Goal: Task Accomplishment & Management: Manage account settings

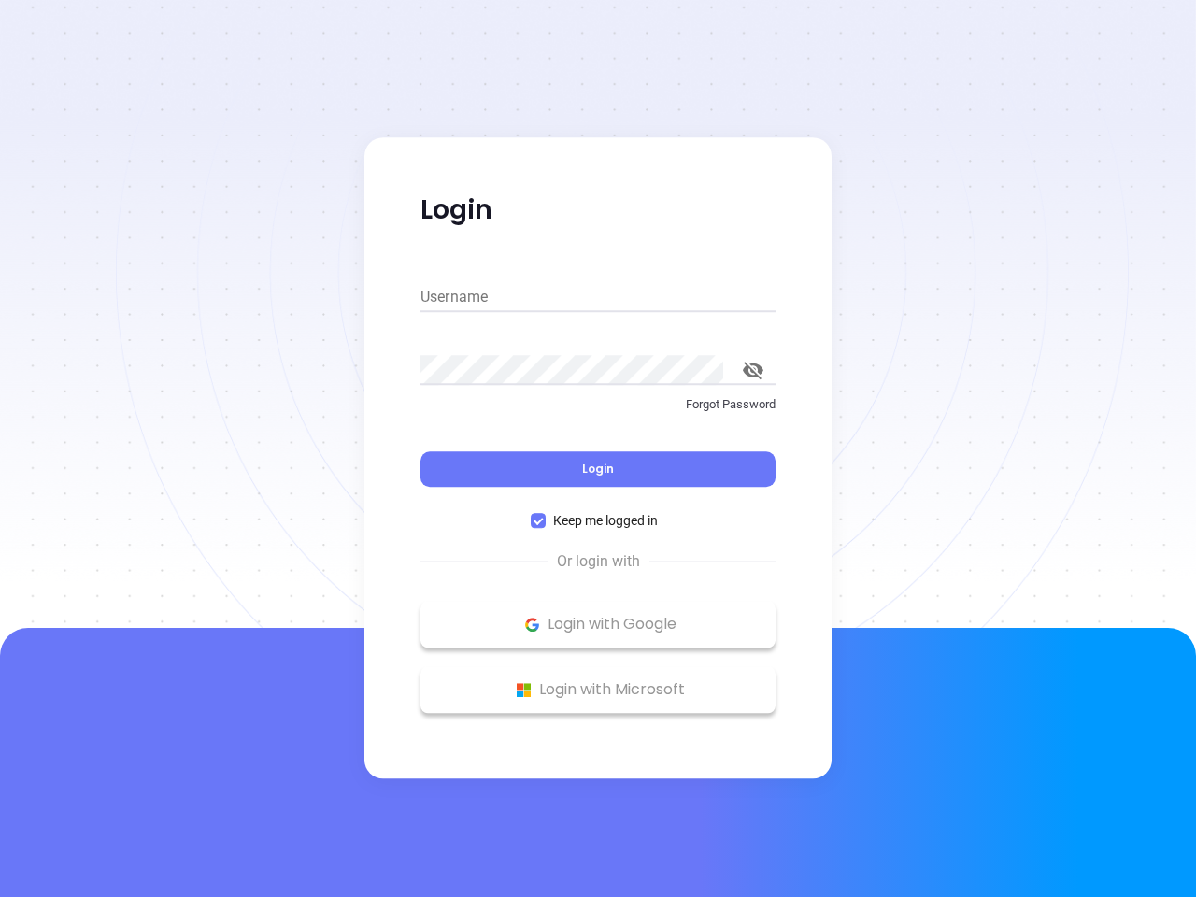
click at [598, 448] on div "Login" at bounding box center [597, 458] width 355 height 58
click at [598, 297] on input "Username" at bounding box center [597, 297] width 355 height 30
click at [753, 370] on icon "toggle password visibility" at bounding box center [753, 370] width 21 height 18
click at [598, 469] on span "Login" at bounding box center [598, 469] width 32 height 16
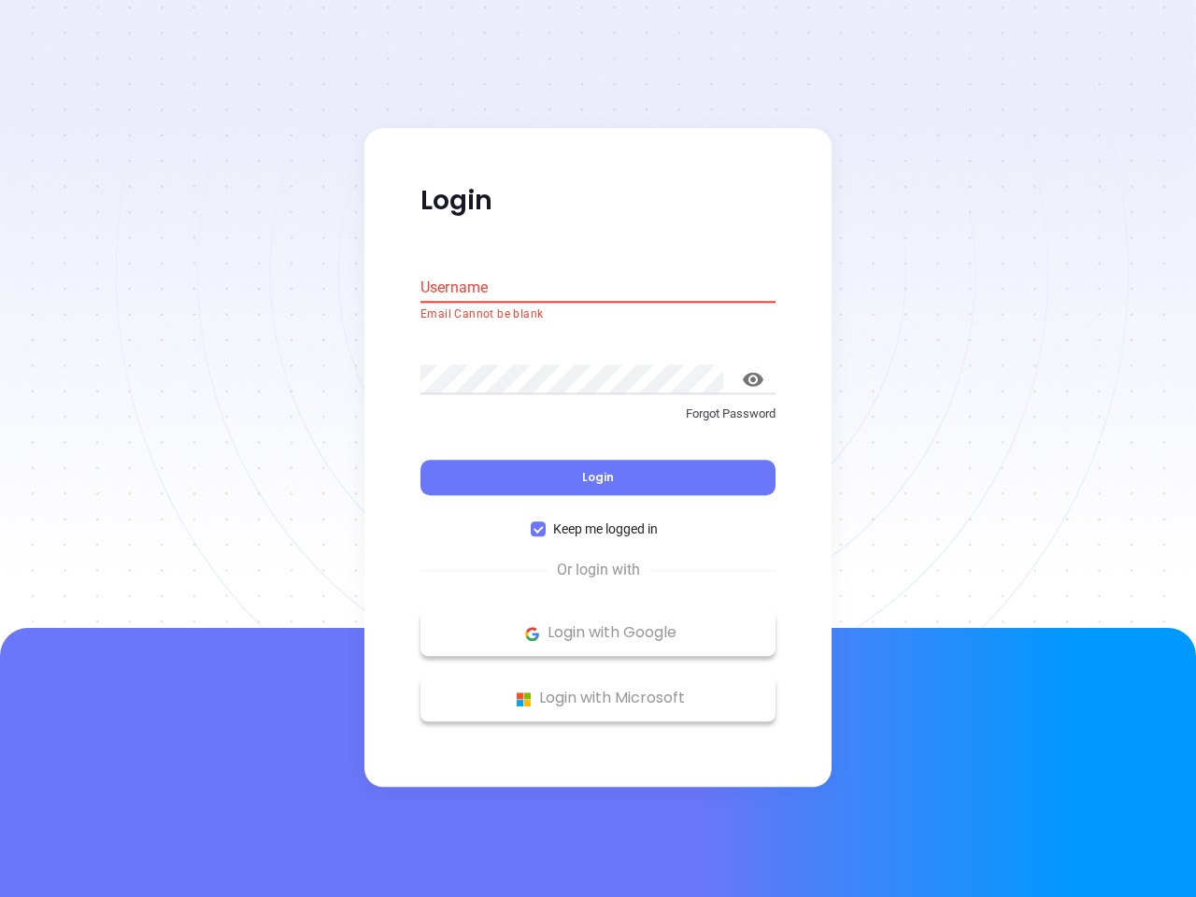
click at [598, 520] on span "Keep me logged in" at bounding box center [606, 529] width 120 height 21
click at [546, 522] on input "Keep me logged in" at bounding box center [538, 529] width 15 height 15
checkbox input "false"
click at [598, 624] on p "Login with Google" at bounding box center [598, 633] width 336 height 28
click at [598, 689] on p "Login with Microsoft" at bounding box center [598, 699] width 336 height 28
